Goal: Navigation & Orientation: Find specific page/section

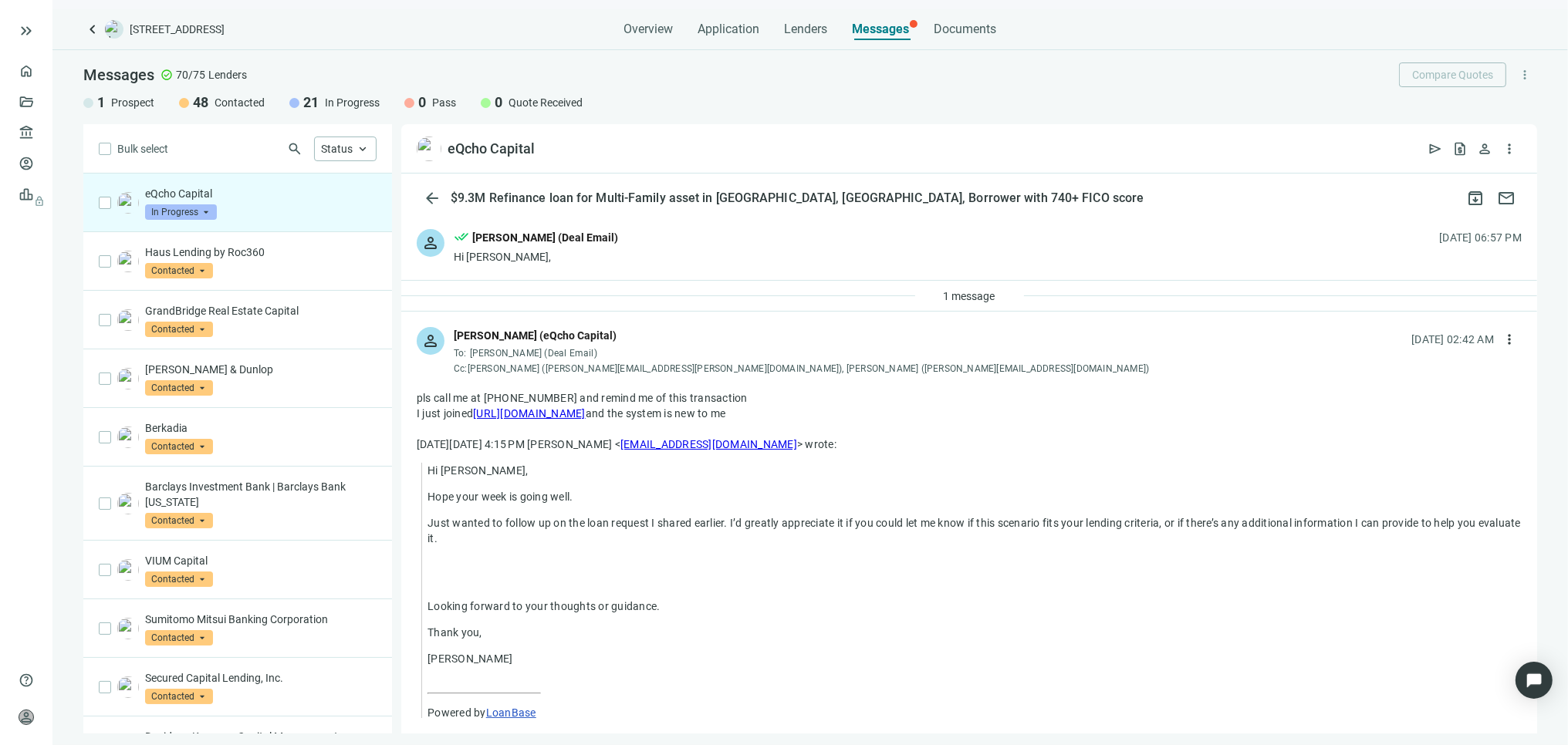
drag, startPoint x: 659, startPoint y: 415, endPoint x: 474, endPoint y: 415, distance: 185.0
click at [474, 415] on div "I just joined [URL][DOMAIN_NAME] and the system is new to me" at bounding box center [969, 413] width 1105 height 15
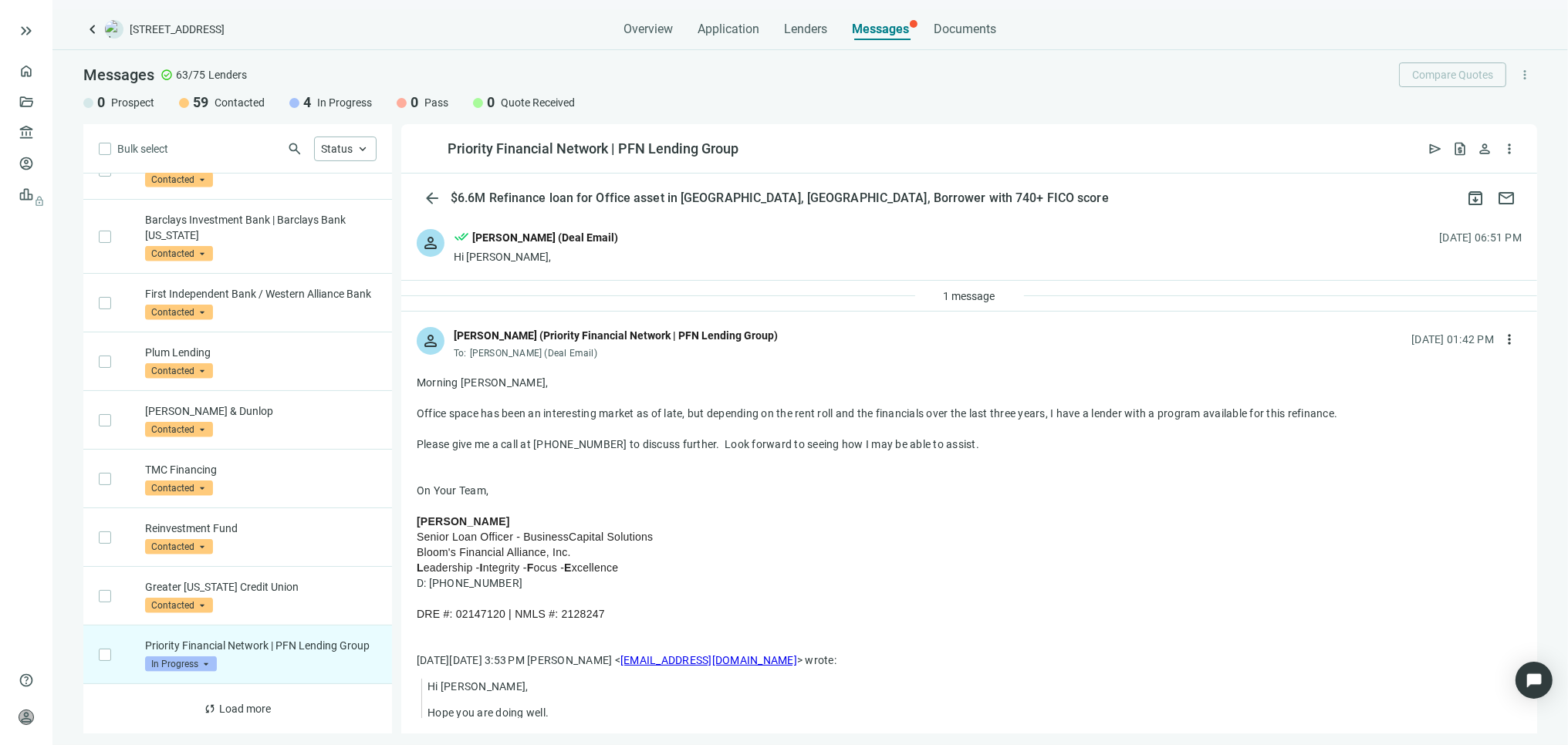
scroll to position [1311, 0]
